Goal: Task Accomplishment & Management: Use online tool/utility

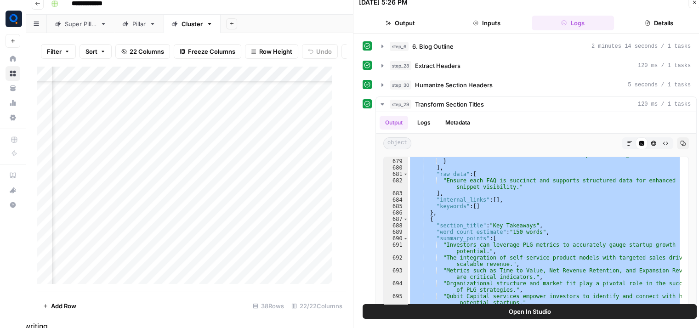
scroll to position [406, 0]
click at [136, 181] on div "Add Column" at bounding box center [188, 178] width 302 height 225
click at [256, 201] on div "Add Column" at bounding box center [188, 178] width 302 height 225
click at [192, 198] on div "Add Column" at bounding box center [188, 178] width 302 height 225
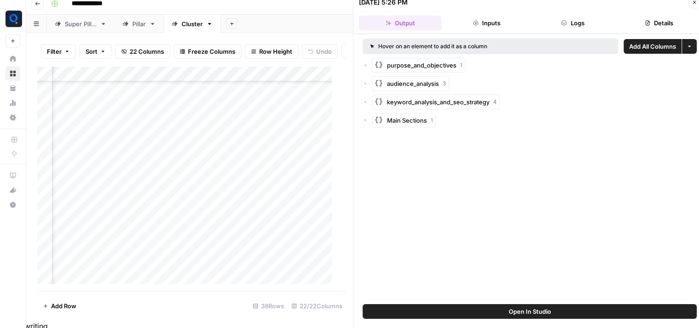
click at [603, 23] on button "Logs" at bounding box center [572, 23] width 83 height 15
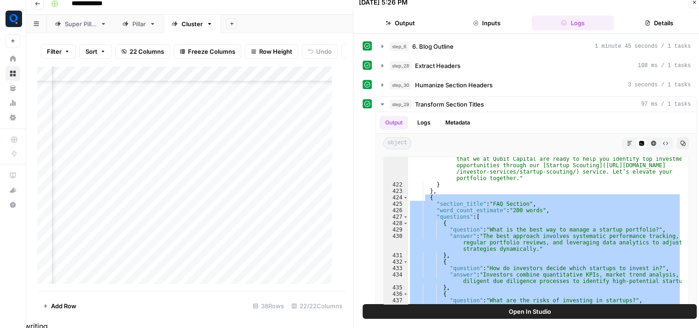
scroll to position [3864, 0]
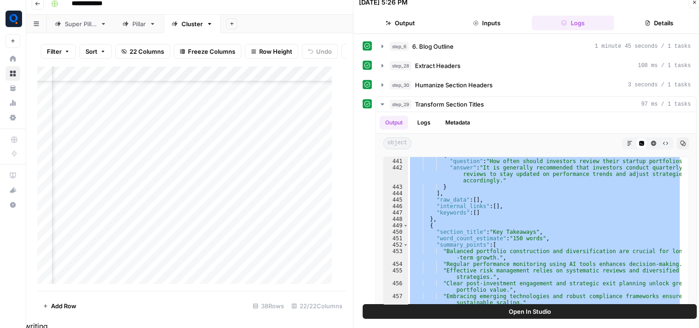
drag, startPoint x: 423, startPoint y: 196, endPoint x: 462, endPoint y: 356, distance: 164.9
click at [462, 321] on html "**********" at bounding box center [349, 157] width 699 height 328
type textarea "* *"
click at [194, 213] on div "Add Column" at bounding box center [188, 178] width 302 height 225
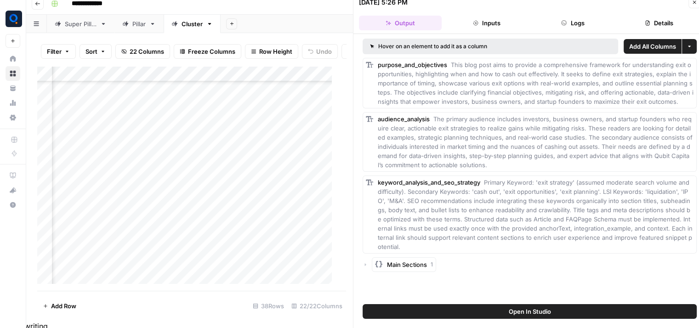
click at [592, 19] on button "Logs" at bounding box center [572, 23] width 83 height 15
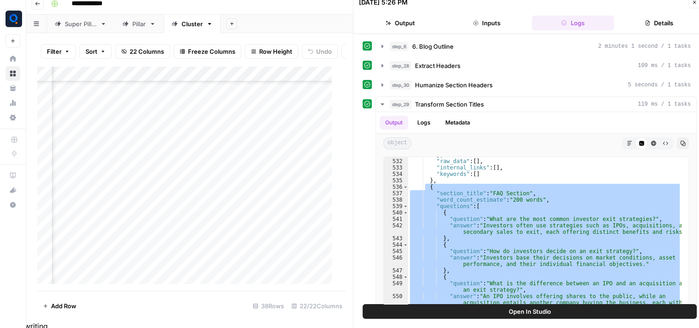
scroll to position [4558, 0]
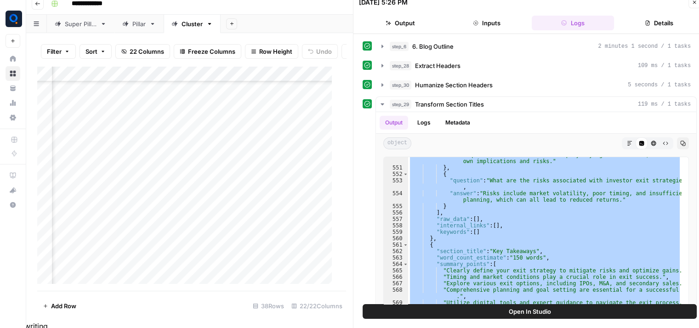
drag, startPoint x: 425, startPoint y: 214, endPoint x: 477, endPoint y: 356, distance: 152.1
click at [477, 321] on html "**********" at bounding box center [349, 157] width 699 height 328
type textarea "* *"
click at [192, 245] on div "Add Column" at bounding box center [188, 178] width 302 height 225
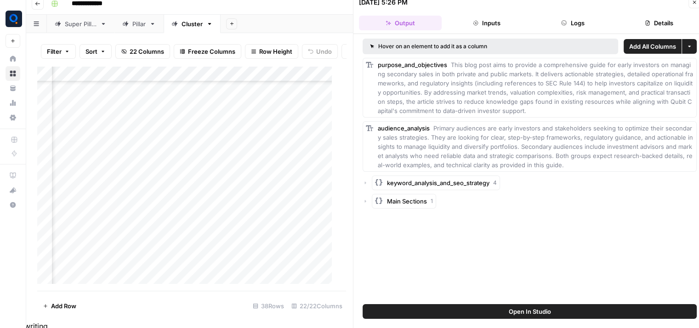
click at [591, 23] on button "Logs" at bounding box center [572, 23] width 83 height 15
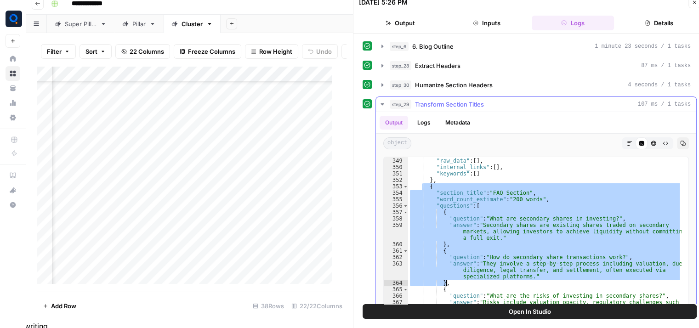
scroll to position [3240, 0]
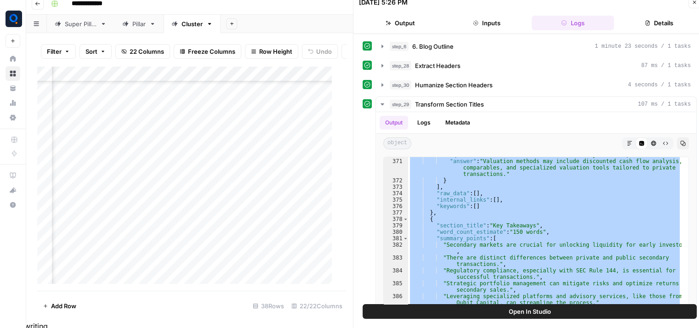
drag, startPoint x: 423, startPoint y: 188, endPoint x: 456, endPoint y: 356, distance: 171.2
click at [456, 321] on html "**********" at bounding box center [349, 157] width 699 height 328
type textarea "* *"
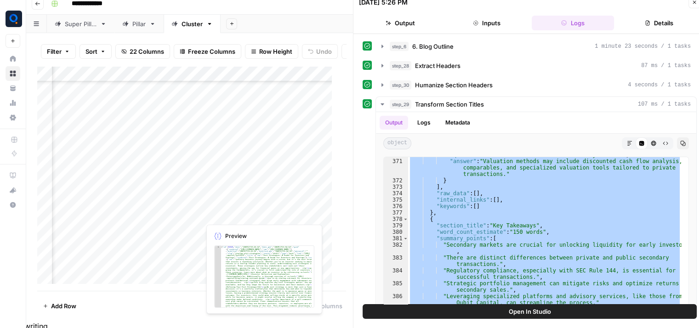
click at [249, 215] on div "Add Column" at bounding box center [188, 178] width 302 height 225
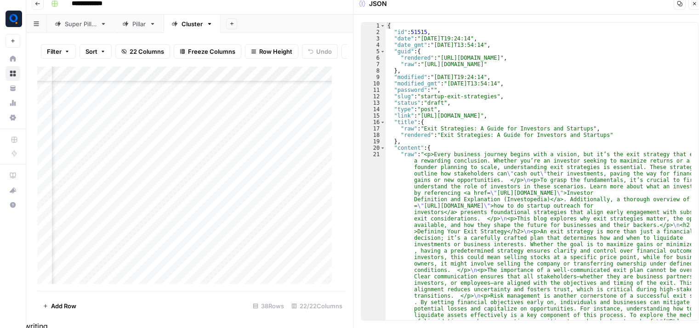
type textarea "**********"
drag, startPoint x: 437, startPoint y: 135, endPoint x: 592, endPoint y: 137, distance: 154.4
